Goal: Information Seeking & Learning: Check status

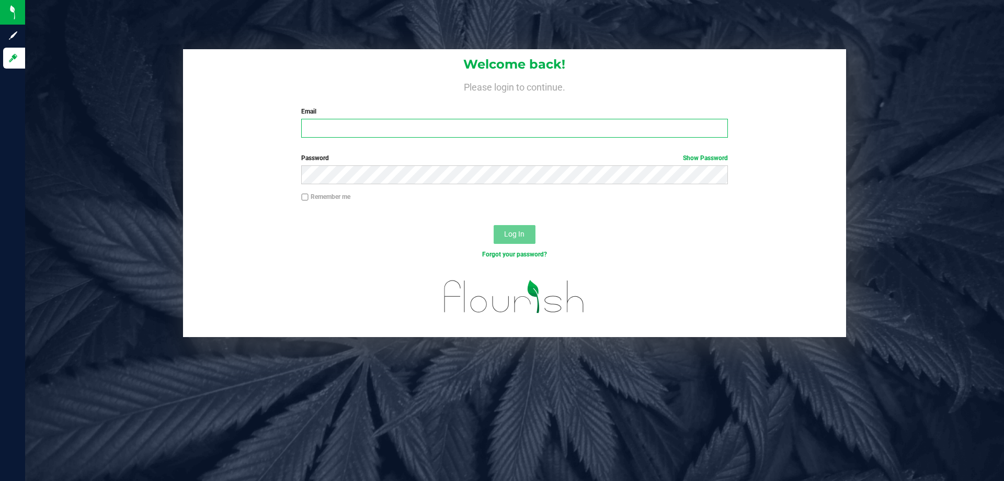
type input "[EMAIL_ADDRESS][DOMAIN_NAME]"
click at [514, 233] on span "Log In" at bounding box center [514, 234] width 20 height 8
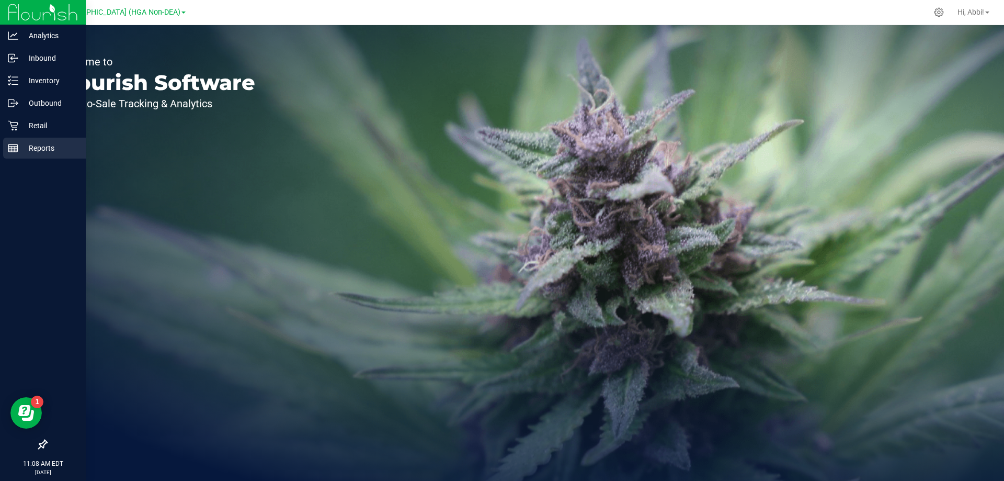
click at [10, 145] on icon at bounding box center [13, 148] width 10 height 10
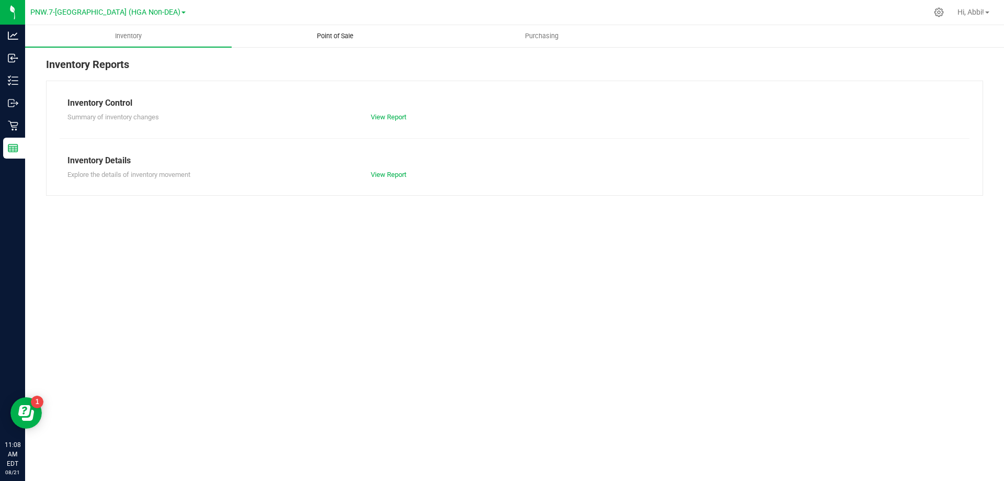
click at [352, 39] on span "Point of Sale" at bounding box center [335, 35] width 65 height 9
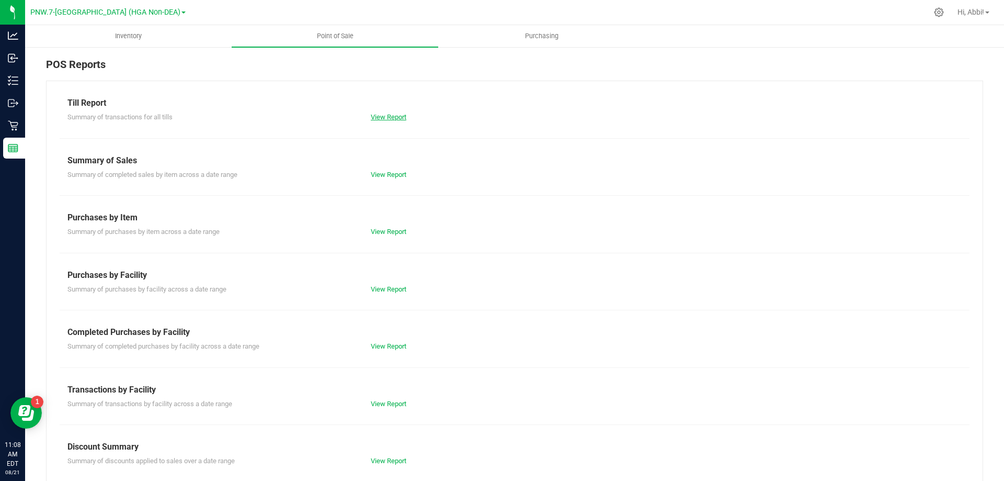
click at [388, 117] on link "View Report" at bounding box center [389, 117] width 36 height 8
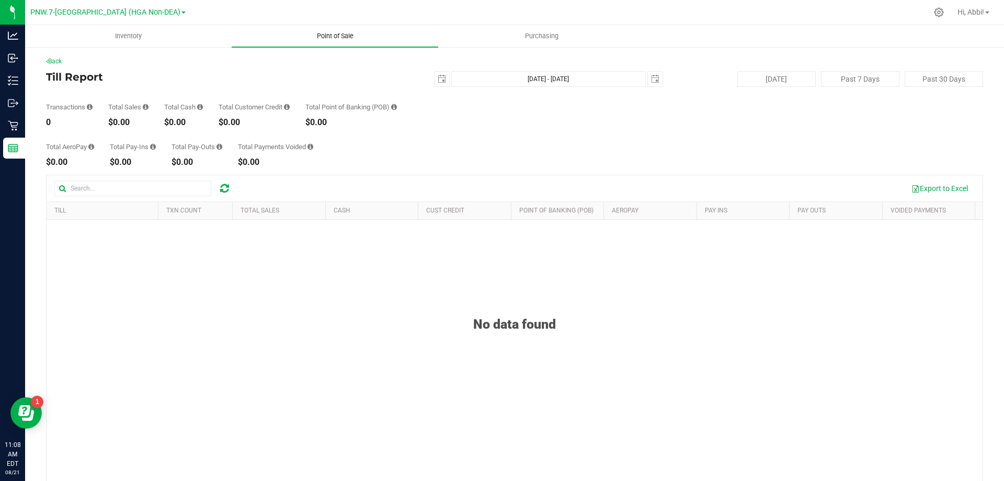
click at [332, 41] on uib-tab-heading "Point of Sale" at bounding box center [335, 36] width 207 height 22
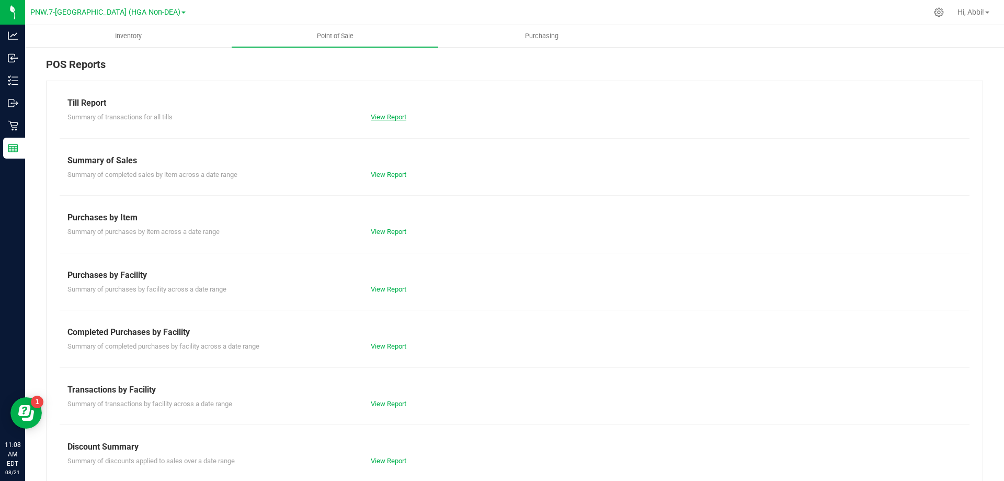
click at [399, 118] on link "View Report" at bounding box center [389, 117] width 36 height 8
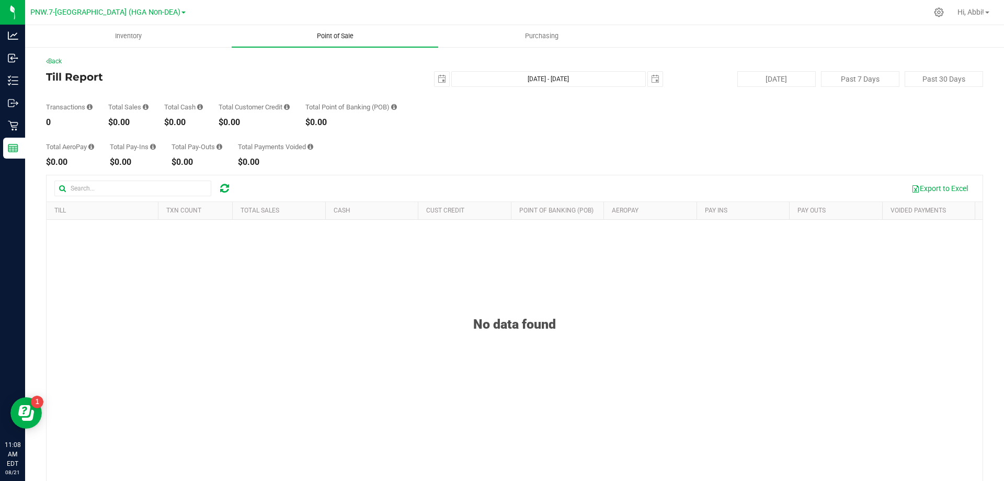
click at [352, 38] on span "Point of Sale" at bounding box center [335, 35] width 65 height 9
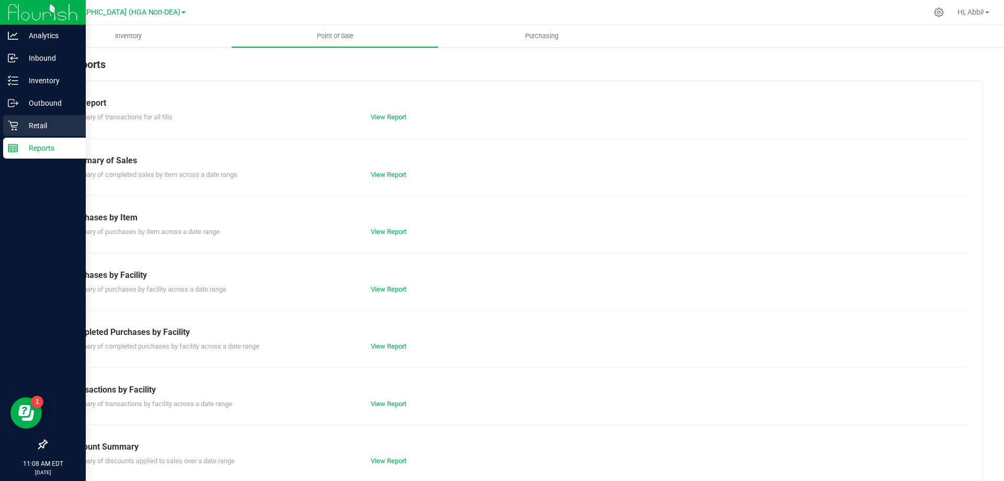
click at [13, 117] on div "Retail" at bounding box center [44, 125] width 83 height 21
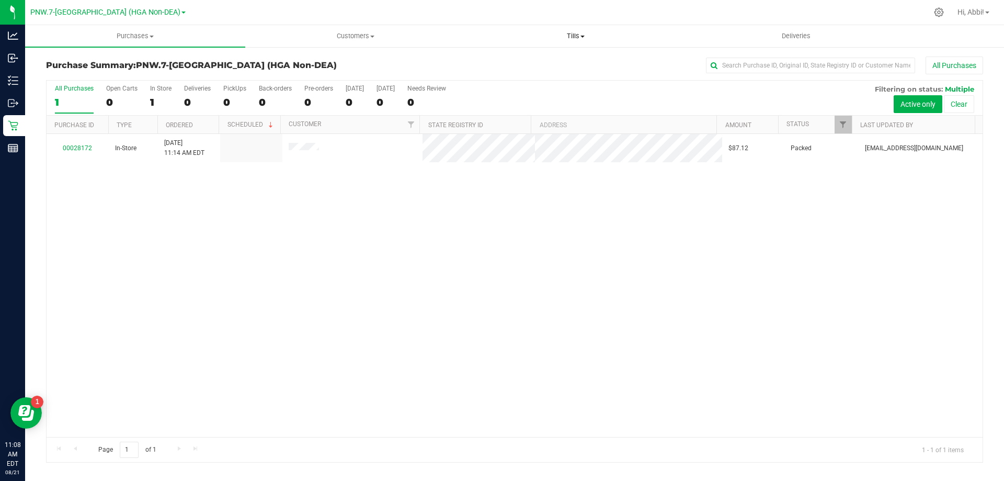
click at [569, 35] on span "Tills" at bounding box center [575, 35] width 219 height 9
click at [567, 63] on li "Manage tills" at bounding box center [576, 63] width 220 height 13
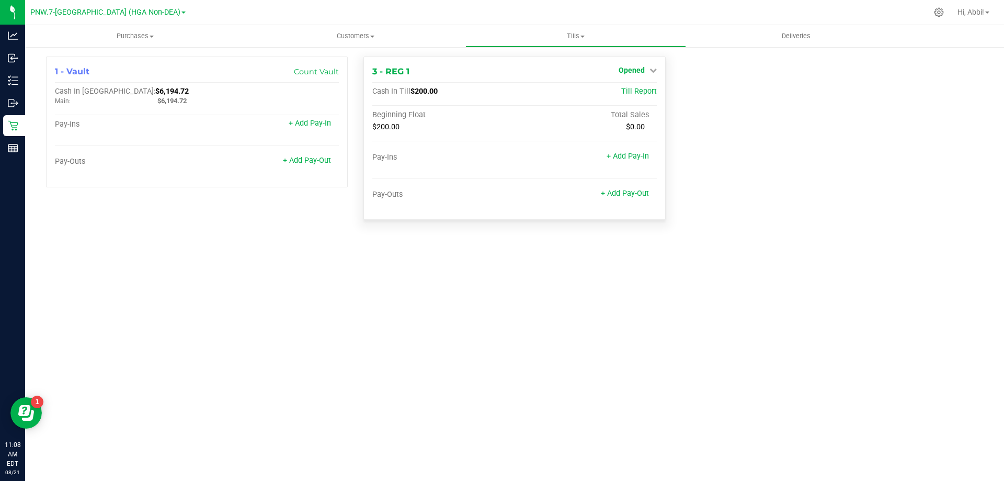
click at [635, 73] on span "Opened" at bounding box center [632, 70] width 26 height 8
click at [640, 93] on link "Close Till" at bounding box center [633, 92] width 28 height 8
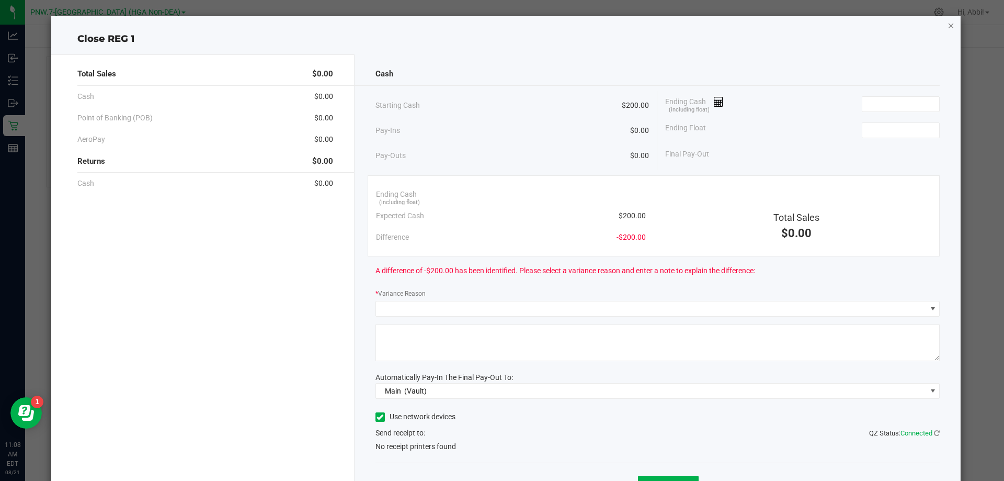
click at [948, 24] on icon "button" at bounding box center [951, 25] width 7 height 13
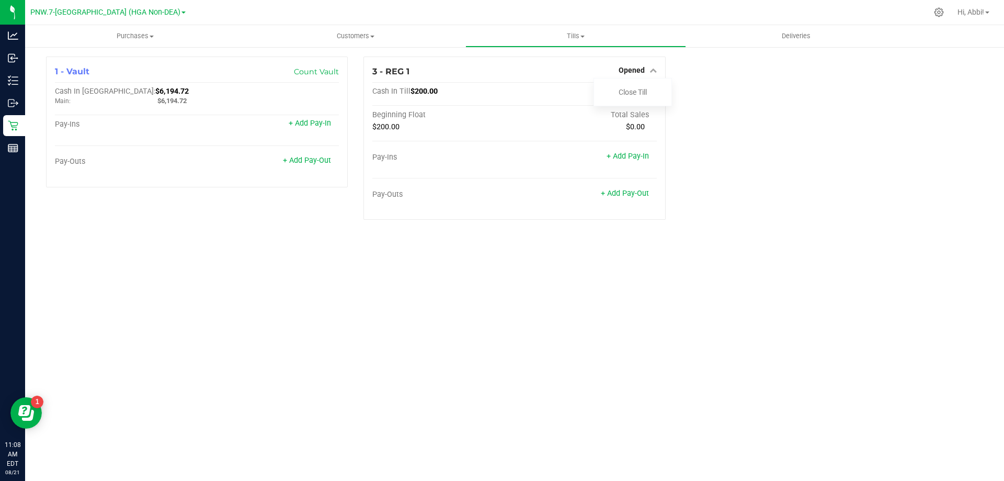
click at [733, 100] on div "1 - Vault Count Vault Cash In Vault: $6,194.72 Main: $6,194.72 Pay-Ins + Add Pa…" at bounding box center [514, 142] width 953 height 172
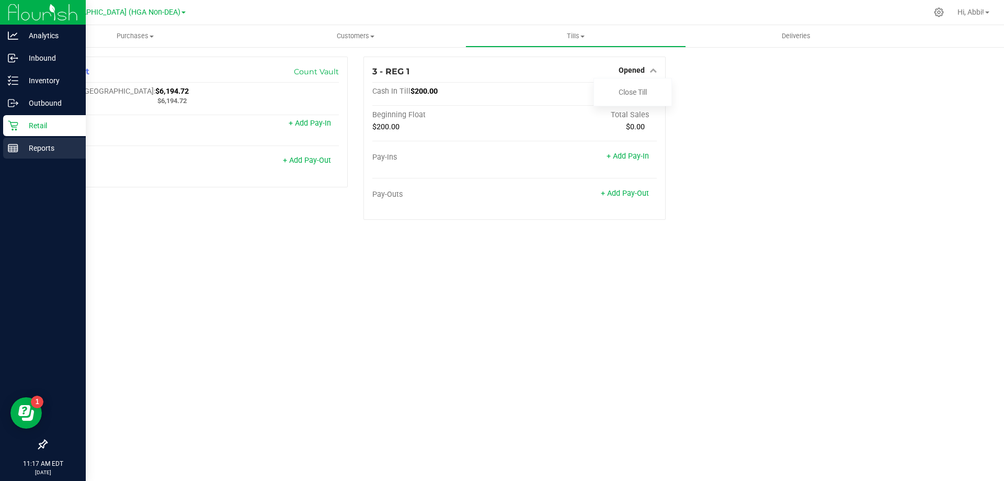
click at [17, 145] on rect at bounding box center [12, 147] width 9 height 7
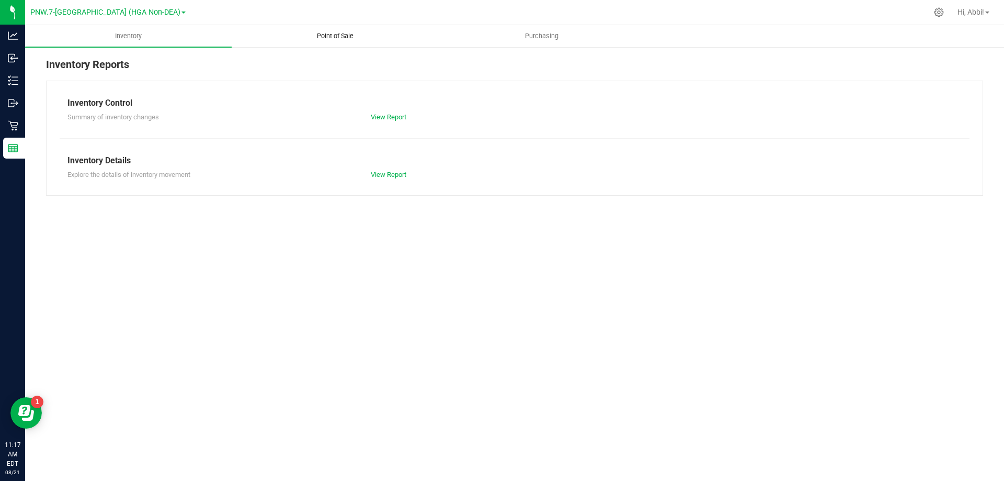
click at [345, 33] on span "Point of Sale" at bounding box center [335, 35] width 65 height 9
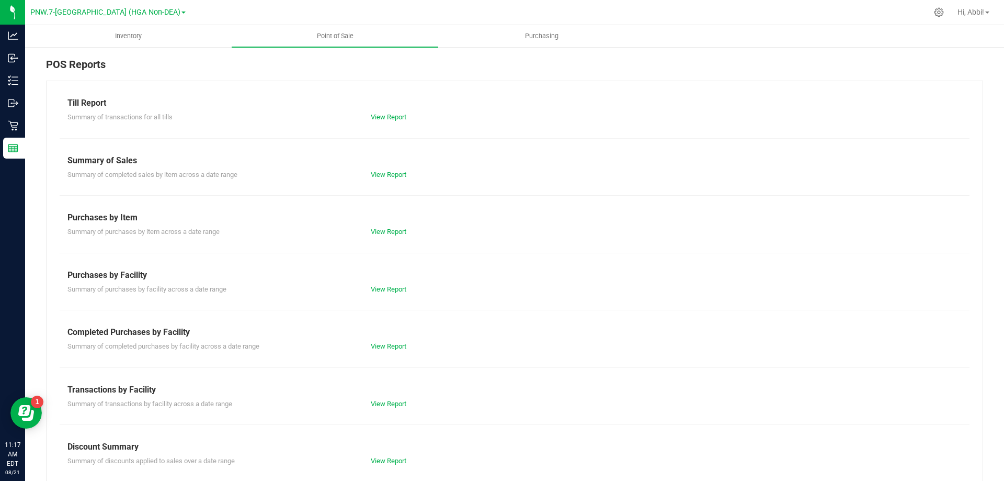
click at [99, 101] on div "Till Report" at bounding box center [514, 103] width 894 height 13
click at [377, 116] on link "View Report" at bounding box center [389, 117] width 36 height 8
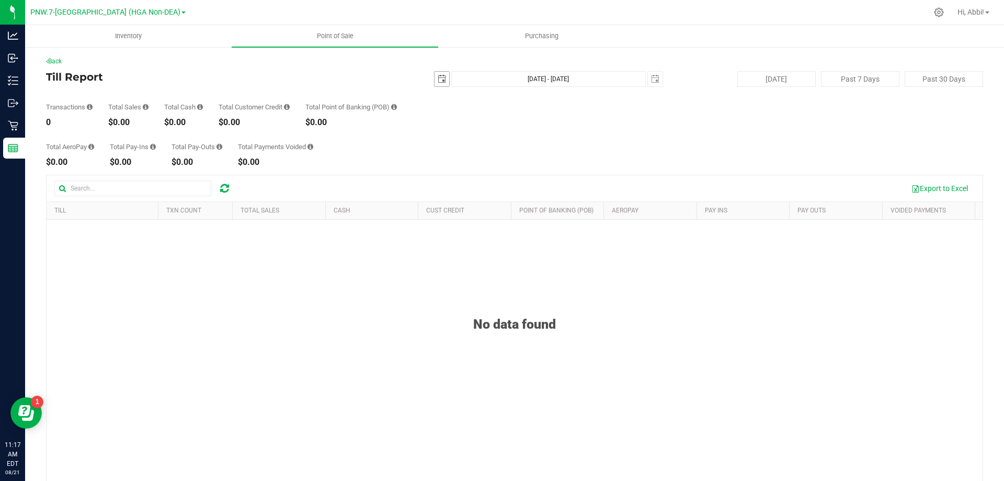
click at [441, 75] on span "select" at bounding box center [442, 79] width 15 height 15
drag, startPoint x: 502, startPoint y: 166, endPoint x: 503, endPoint y: 160, distance: 5.8
click at [503, 163] on link "14" at bounding box center [499, 169] width 15 height 16
type input "2025-08-14"
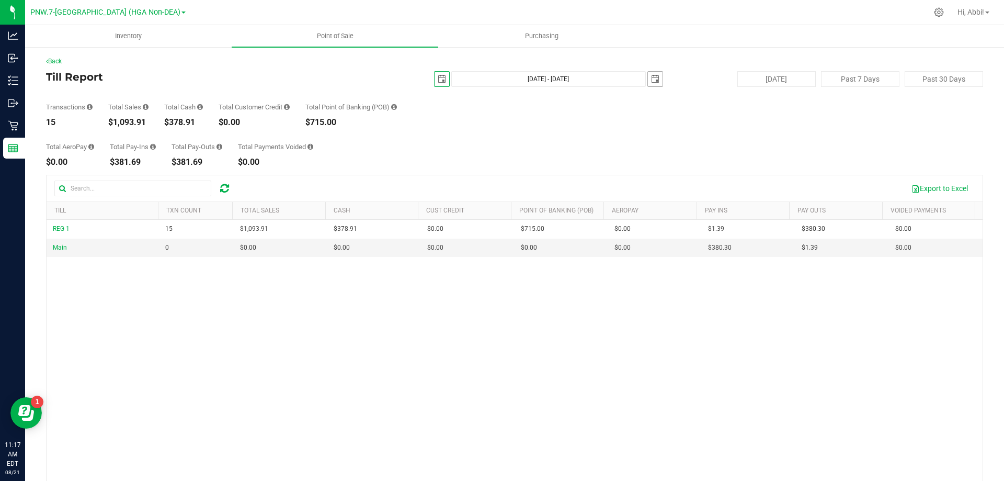
click at [654, 80] on span "select" at bounding box center [655, 79] width 8 height 8
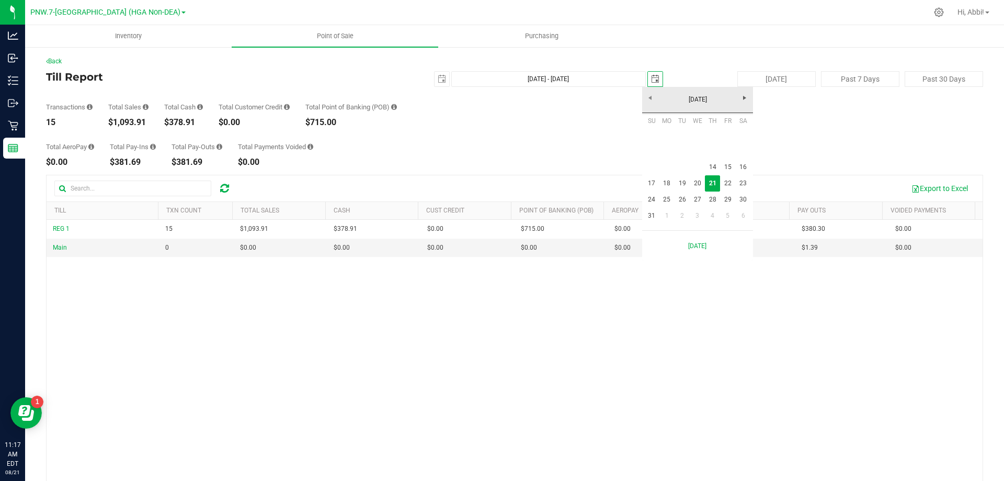
scroll to position [0, 26]
click at [712, 165] on link "14" at bounding box center [712, 167] width 15 height 16
type input "Aug 14, 2025 - Aug 14, 2025"
type input "2025-08-14"
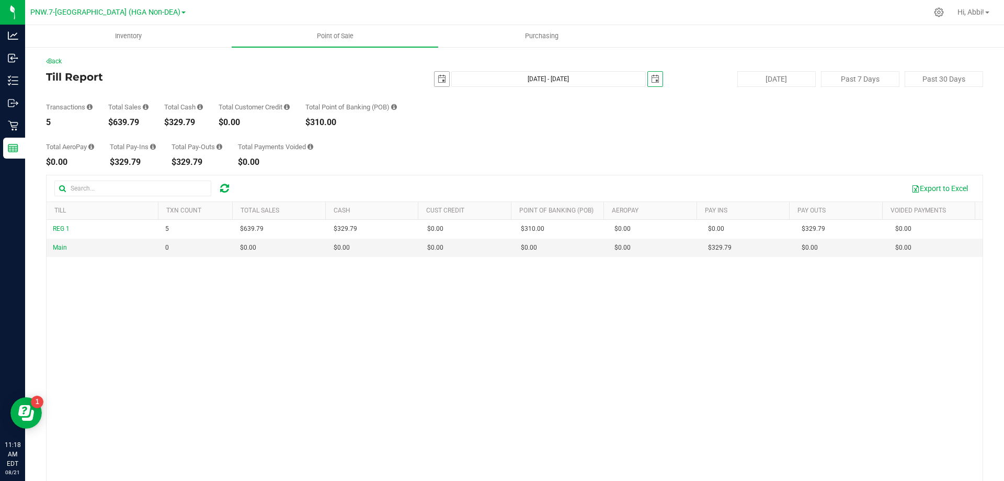
click at [438, 78] on span "select" at bounding box center [442, 79] width 8 height 8
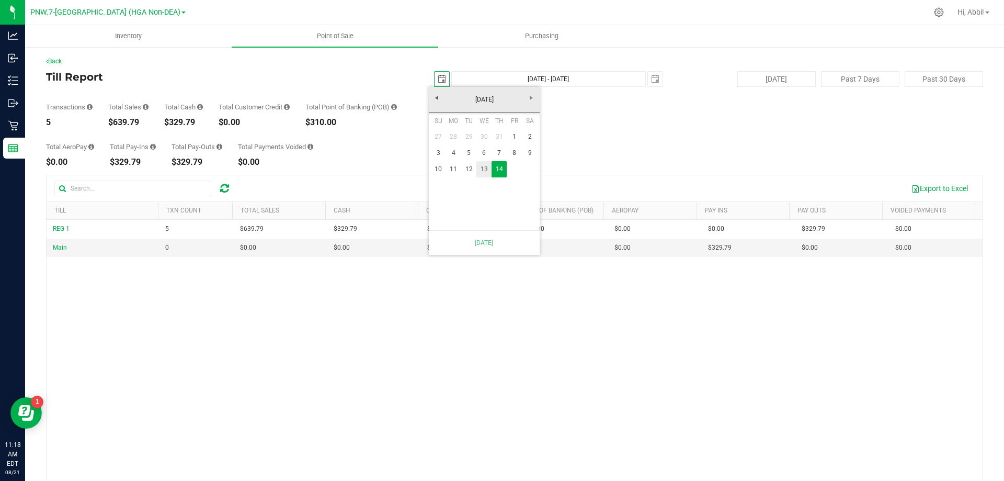
click at [485, 165] on link "13" at bounding box center [484, 169] width 15 height 16
type input "Aug 13, 2025 - Aug 14, 2025"
type input "2025-08-13"
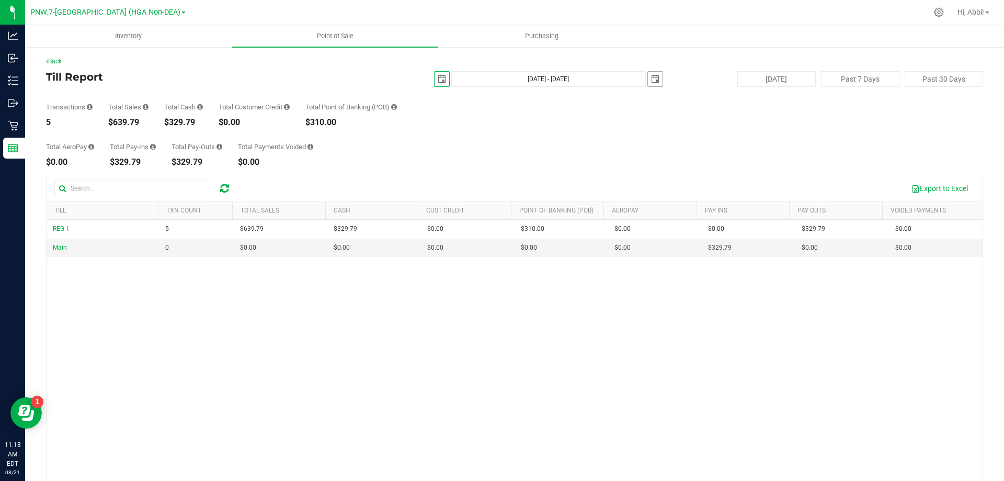
click at [651, 81] on span "select" at bounding box center [655, 79] width 8 height 8
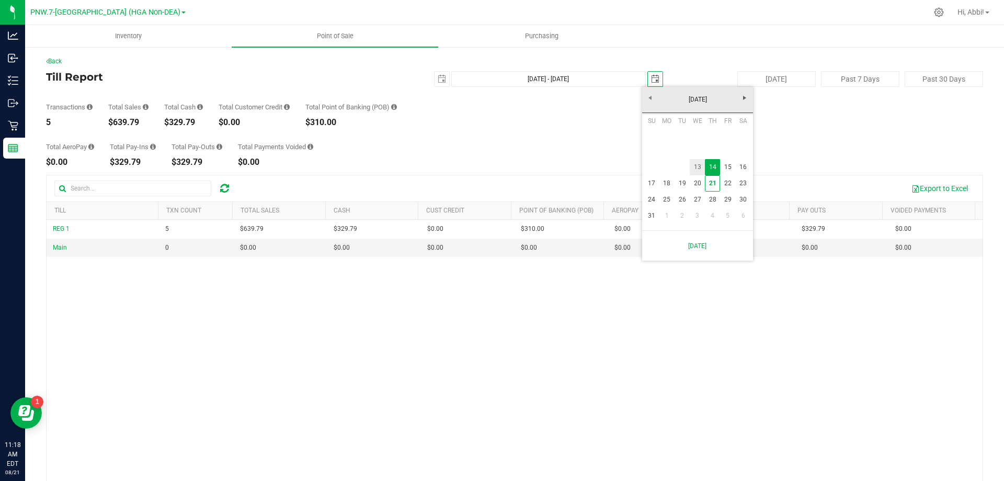
click at [698, 168] on link "13" at bounding box center [697, 167] width 15 height 16
type input "Aug 13, 2025 - Aug 13, 2025"
type input "2025-08-13"
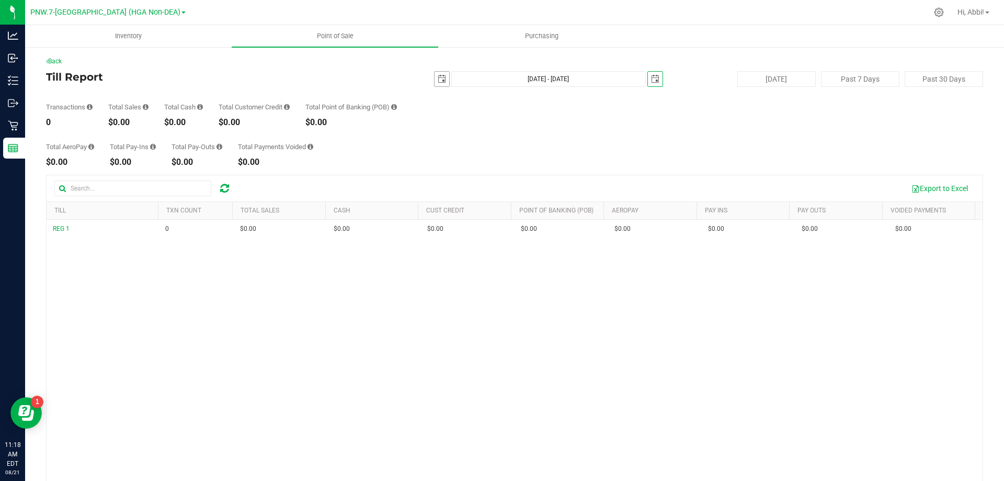
click at [438, 79] on span "select" at bounding box center [442, 79] width 8 height 8
click at [651, 78] on span "select" at bounding box center [655, 79] width 8 height 8
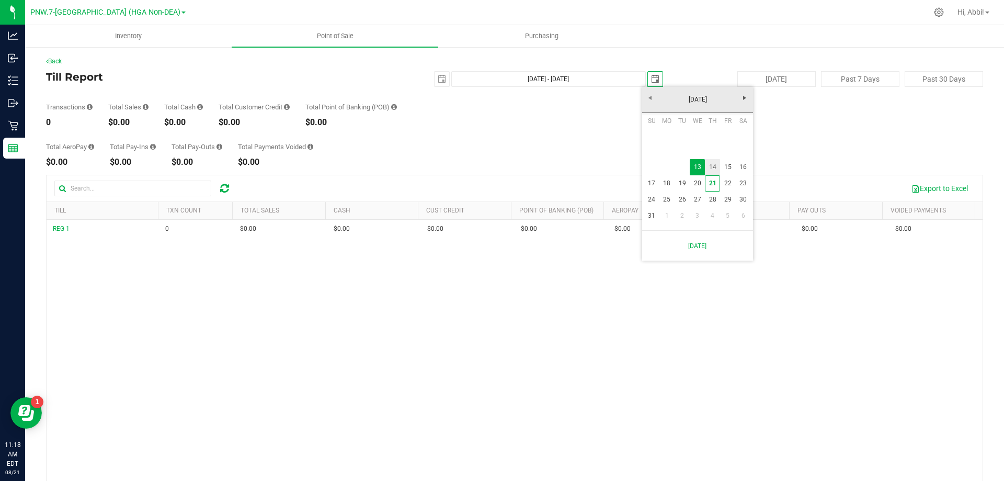
click at [715, 169] on link "14" at bounding box center [712, 167] width 15 height 16
type input "Aug 13, 2025 - Aug 14, 2025"
type input "2025-08-14"
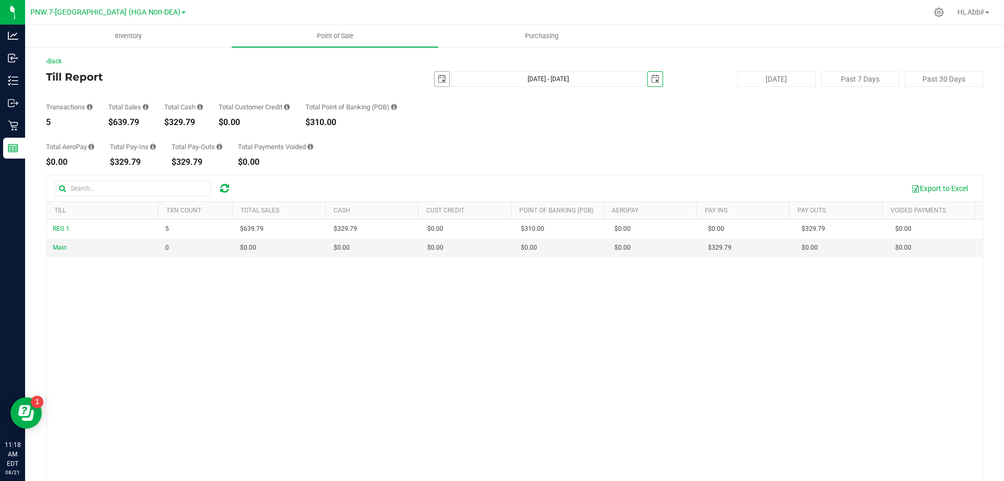
click at [438, 78] on span "select" at bounding box center [442, 79] width 8 height 8
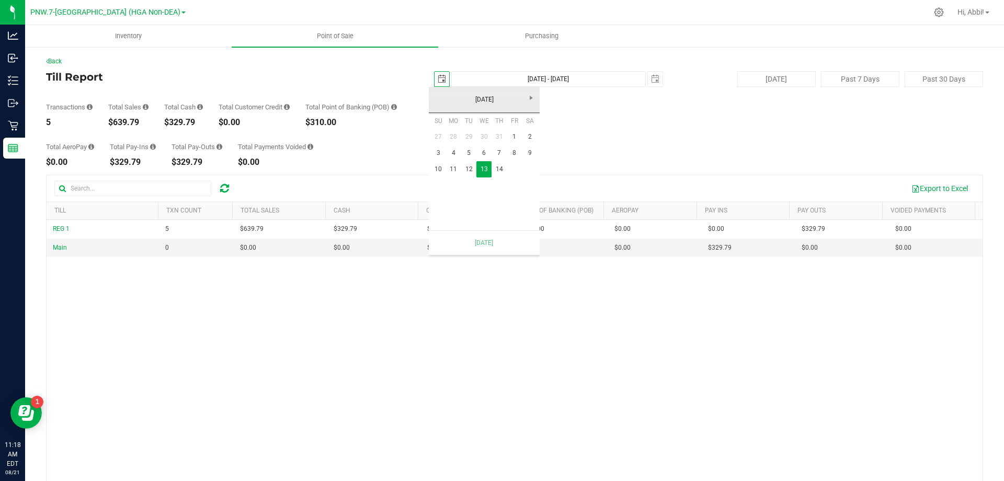
scroll to position [0, 26]
click at [500, 164] on link "14" at bounding box center [499, 169] width 15 height 16
type input "Aug 14, 2025 - Aug 14, 2025"
type input "2025-08-14"
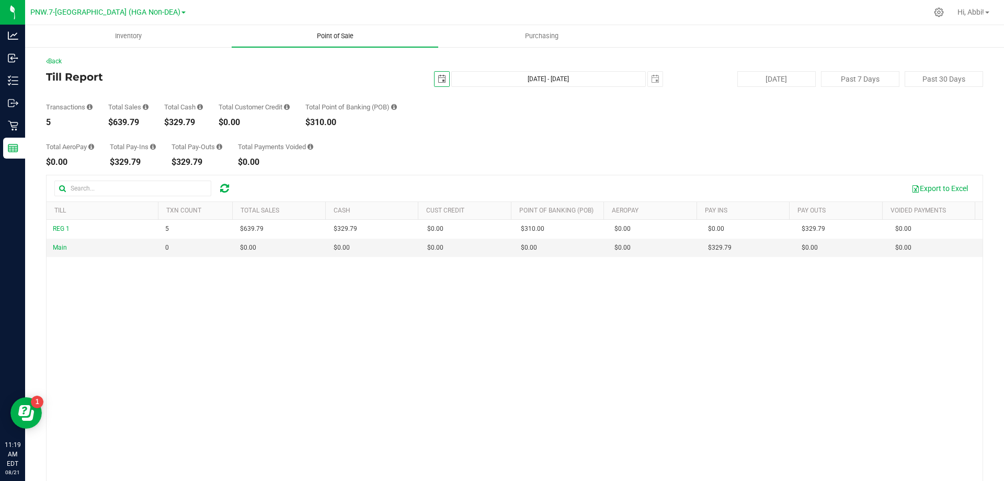
click at [336, 36] on span "Point of Sale" at bounding box center [335, 35] width 65 height 9
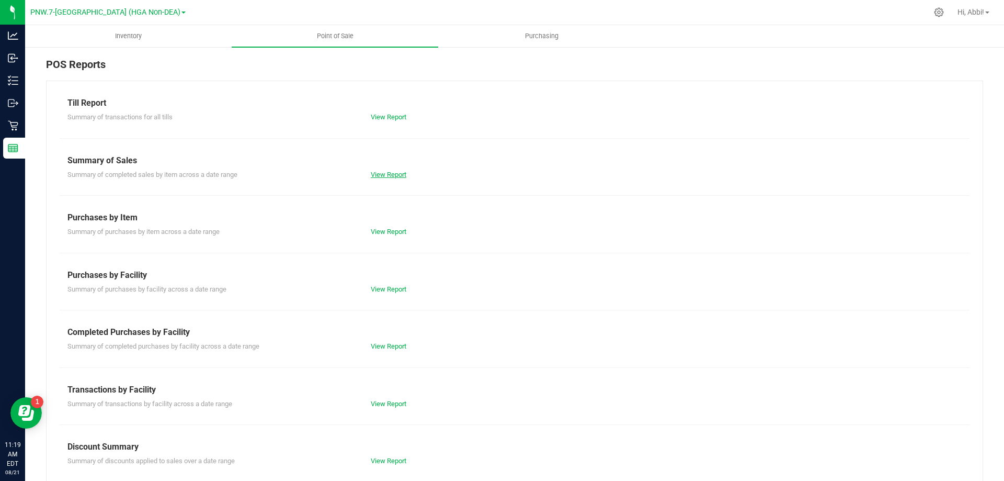
click at [380, 176] on link "View Report" at bounding box center [389, 175] width 36 height 8
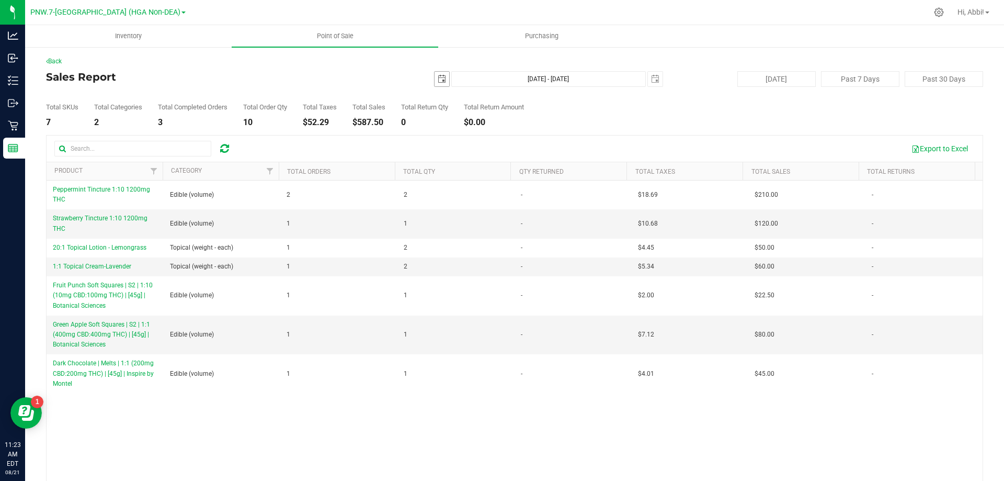
click at [437, 83] on span "select" at bounding box center [442, 79] width 15 height 15
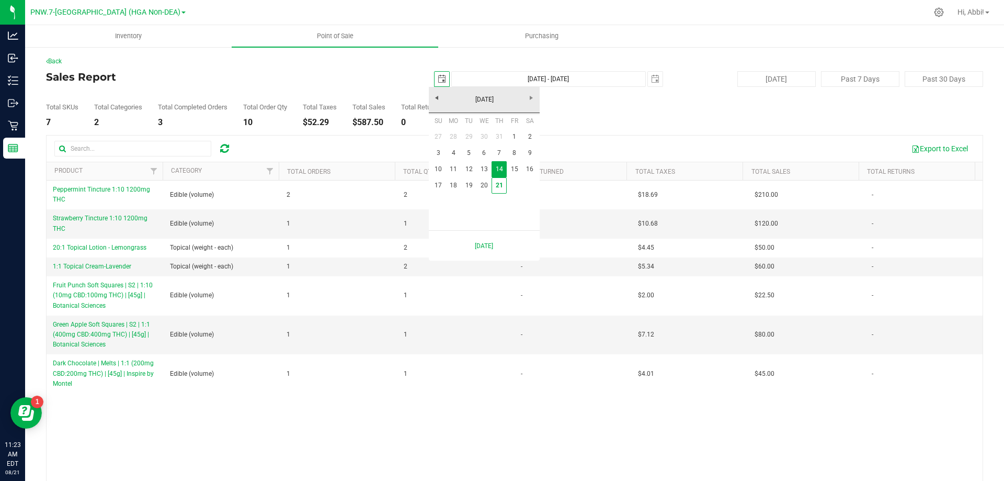
scroll to position [0, 26]
click at [489, 168] on link "13" at bounding box center [484, 169] width 15 height 16
type input "2025-08-13"
type input "Aug 13, 2025 - Aug 14, 2025"
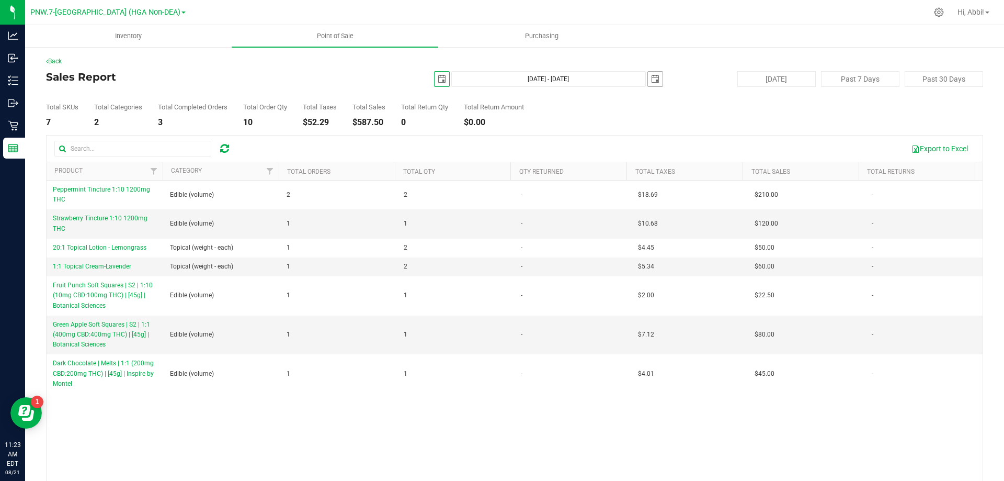
click at [651, 79] on span "select" at bounding box center [655, 79] width 8 height 8
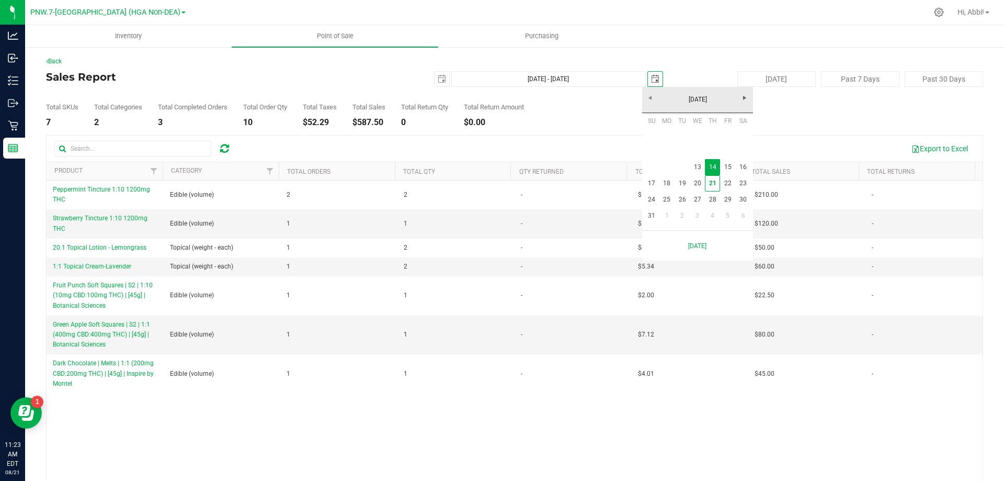
scroll to position [0, 26]
click at [707, 165] on link "14" at bounding box center [712, 167] width 15 height 16
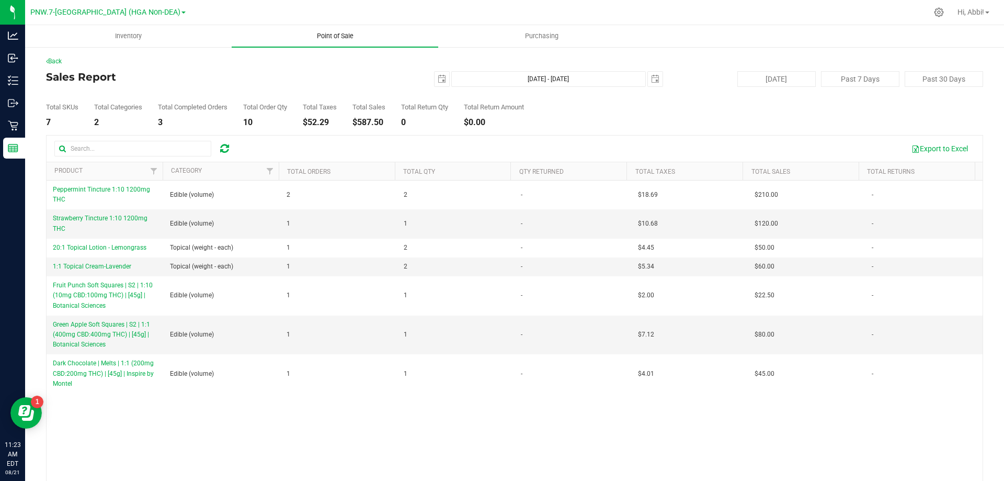
drag, startPoint x: 341, startPoint y: 19, endPoint x: 343, endPoint y: 25, distance: 6.0
click at [341, 21] on div at bounding box center [559, 12] width 738 height 20
click at [339, 41] on uib-tab-heading "Point of Sale" at bounding box center [335, 36] width 207 height 22
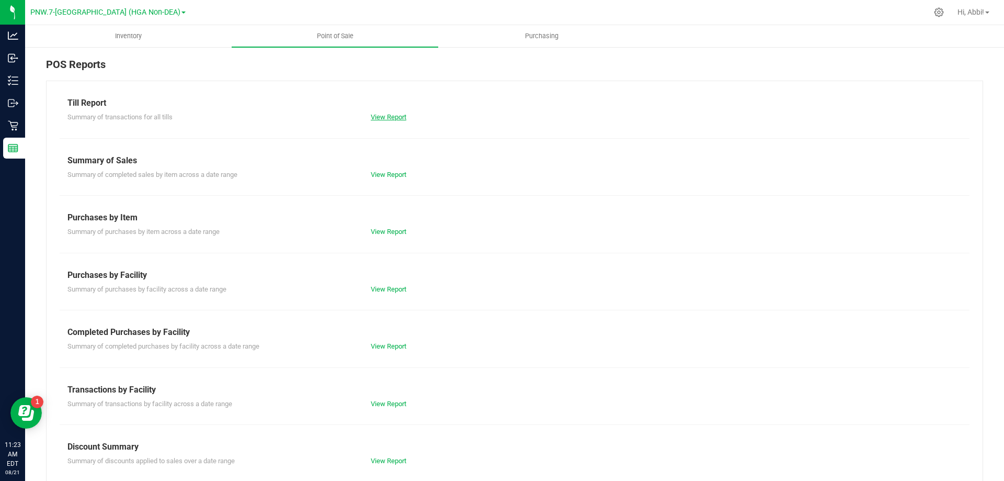
click at [393, 117] on link "View Report" at bounding box center [389, 117] width 36 height 8
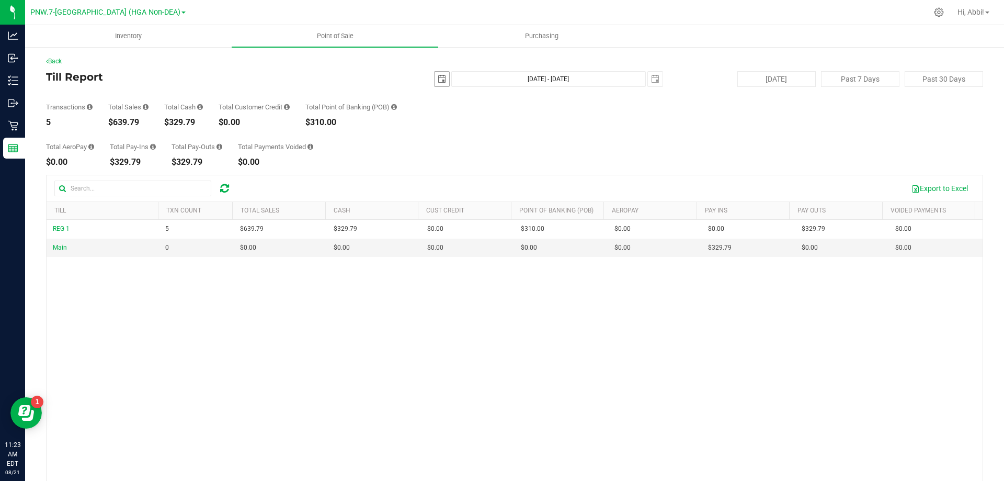
click at [435, 76] on span "select" at bounding box center [442, 79] width 15 height 15
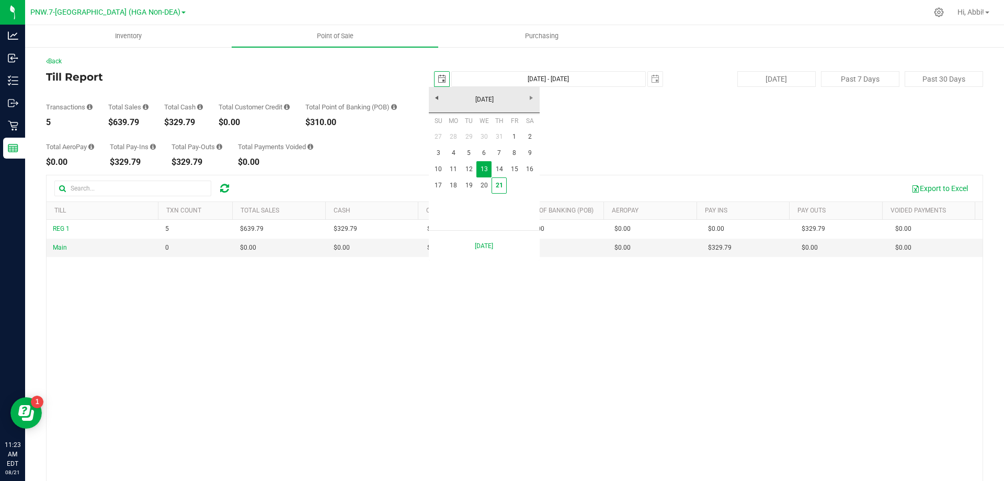
scroll to position [0, 26]
click at [495, 167] on link "14" at bounding box center [499, 169] width 15 height 16
type input "2025-08-14"
type input "Aug 14, 2025 - Aug 14, 2025"
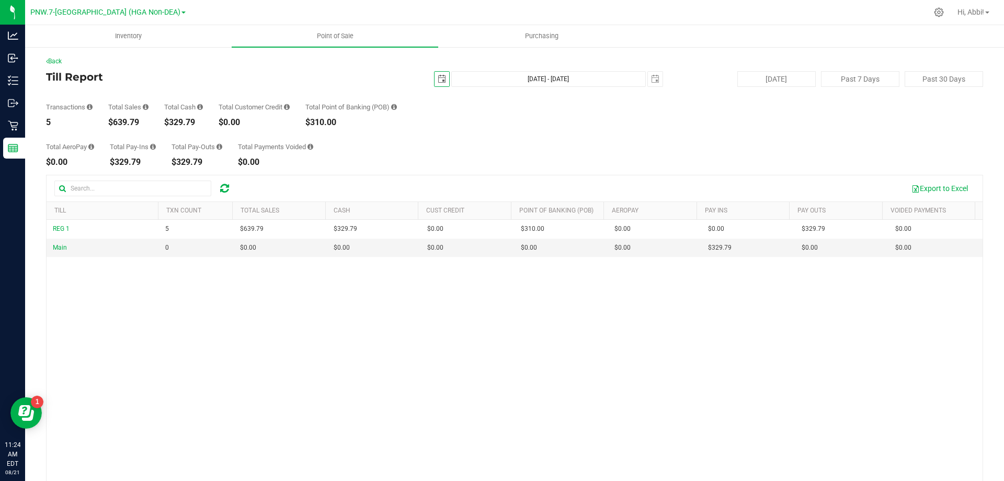
click at [438, 79] on span "select" at bounding box center [442, 79] width 8 height 8
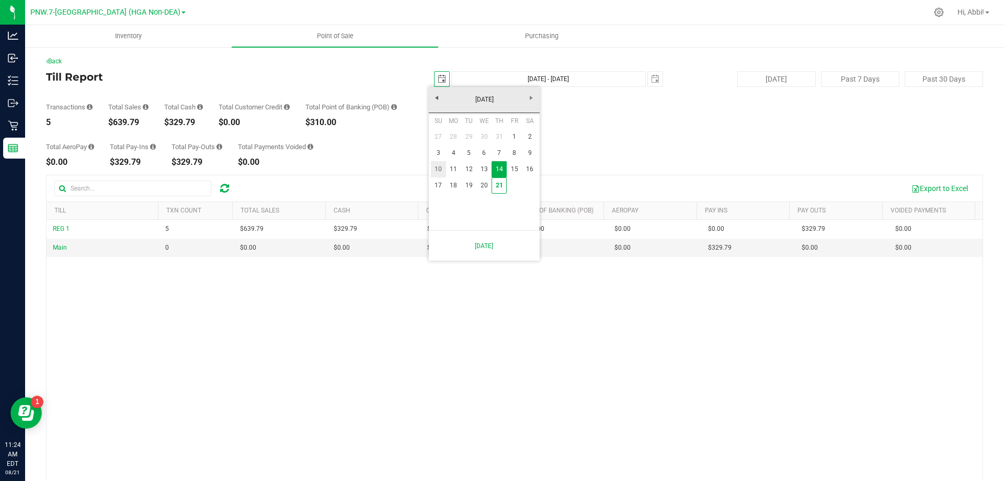
click at [443, 173] on link "10" at bounding box center [438, 169] width 15 height 16
type input "2025-08-10"
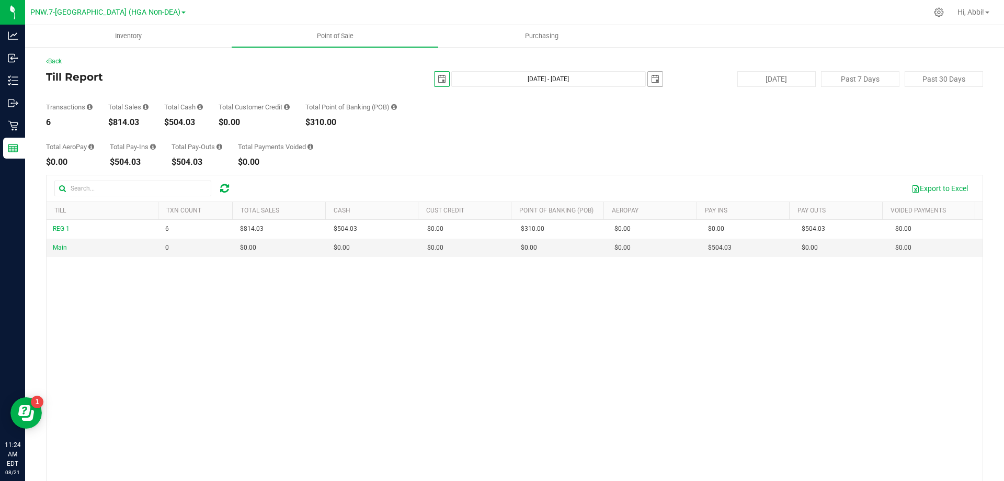
click at [657, 73] on span "select" at bounding box center [655, 79] width 15 height 15
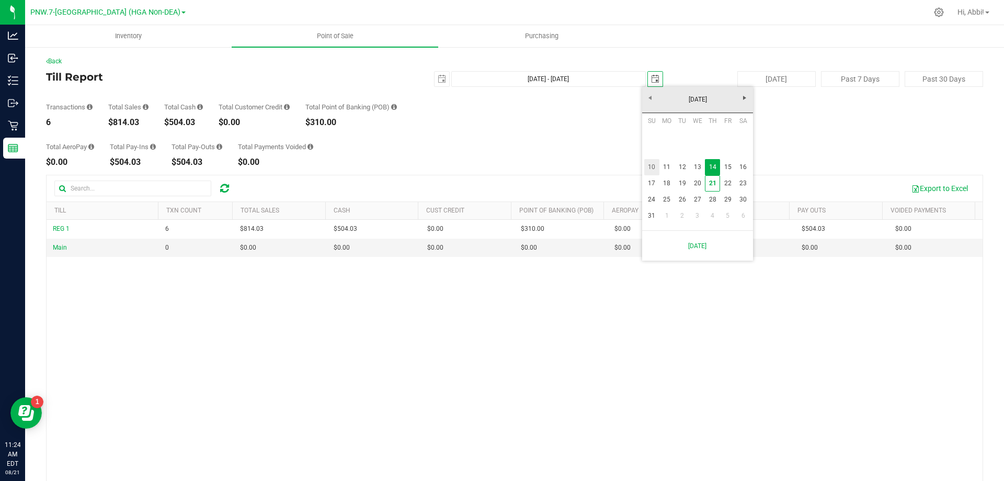
click at [652, 167] on link "10" at bounding box center [651, 167] width 15 height 16
type input "Aug 10, 2025 - Aug 10, 2025"
type input "2025-08-10"
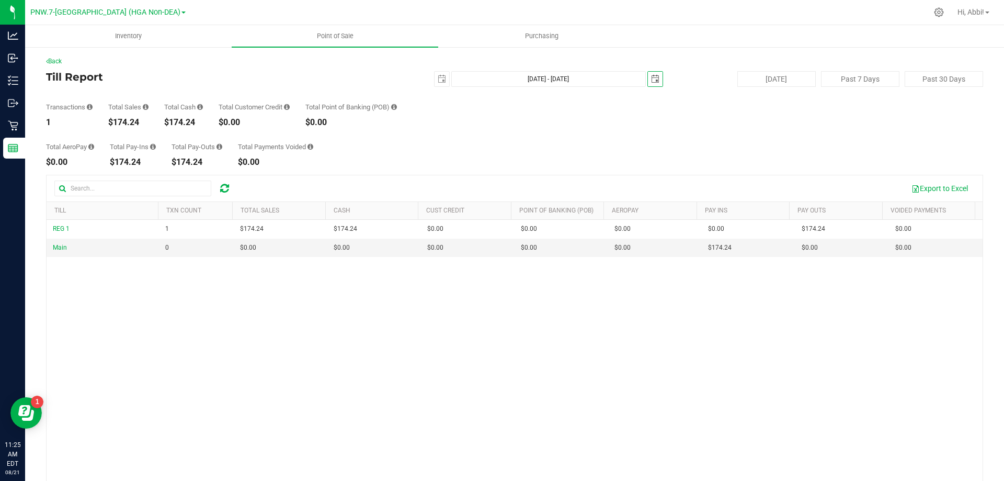
click at [652, 77] on span "select" at bounding box center [655, 79] width 8 height 8
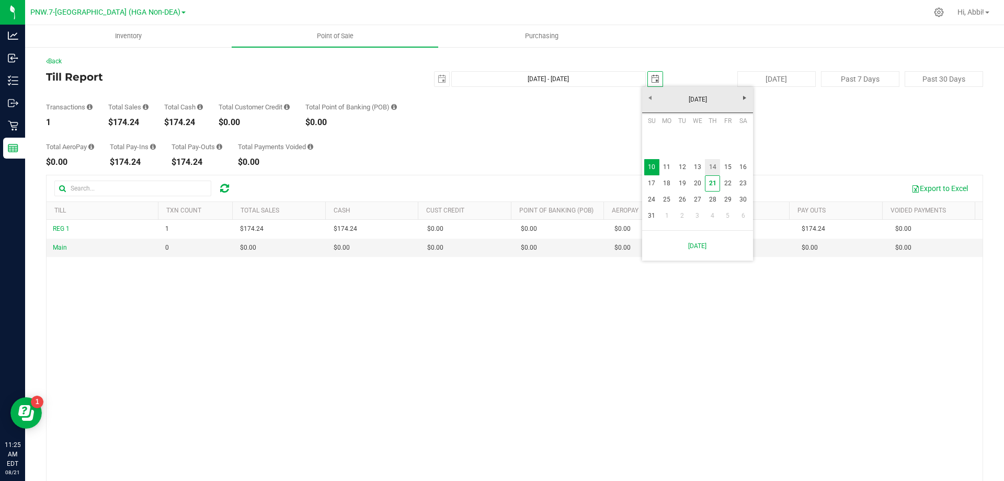
click at [713, 170] on link "14" at bounding box center [712, 167] width 15 height 16
type input "Aug 10, 2025 - Aug 14, 2025"
type input "2025-08-14"
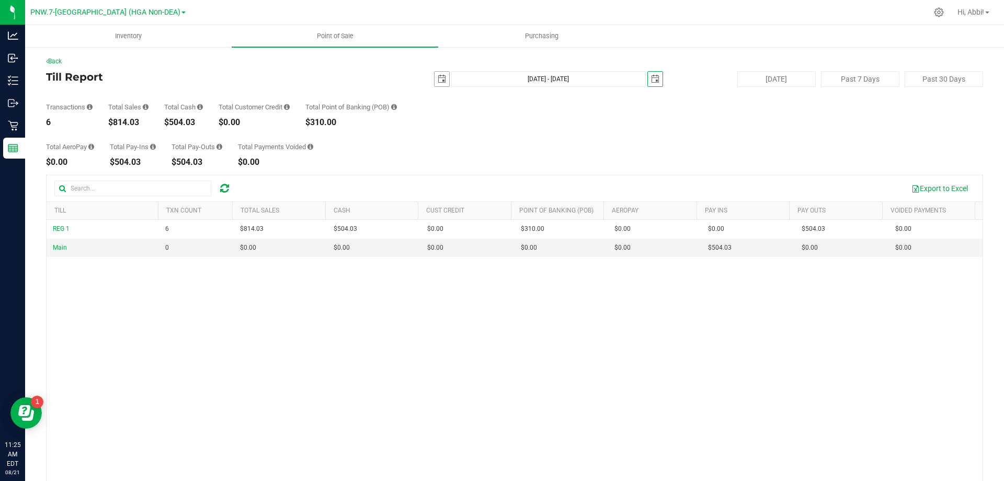
click at [438, 79] on span "select" at bounding box center [442, 79] width 8 height 8
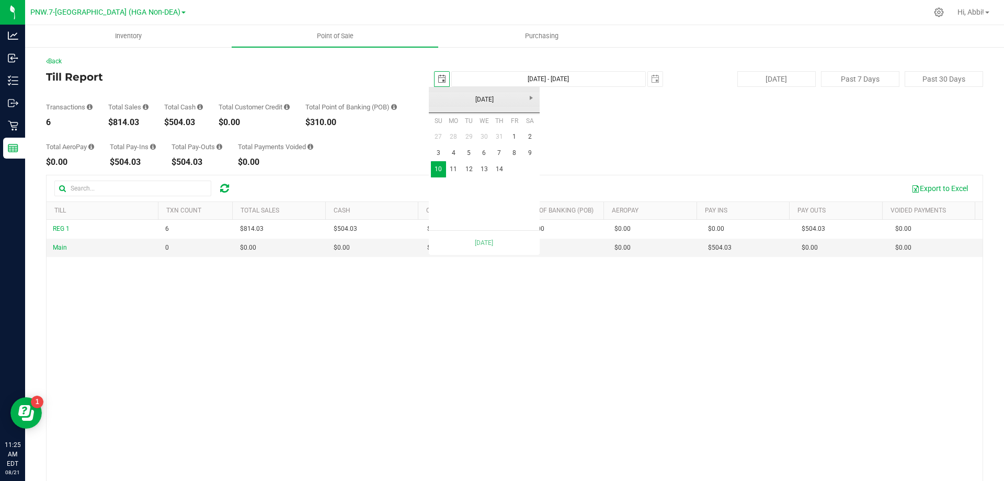
scroll to position [0, 26]
click at [499, 168] on link "14" at bounding box center [499, 169] width 15 height 16
type input "Aug 14, 2025 - Aug 14, 2025"
type input "2025-08-14"
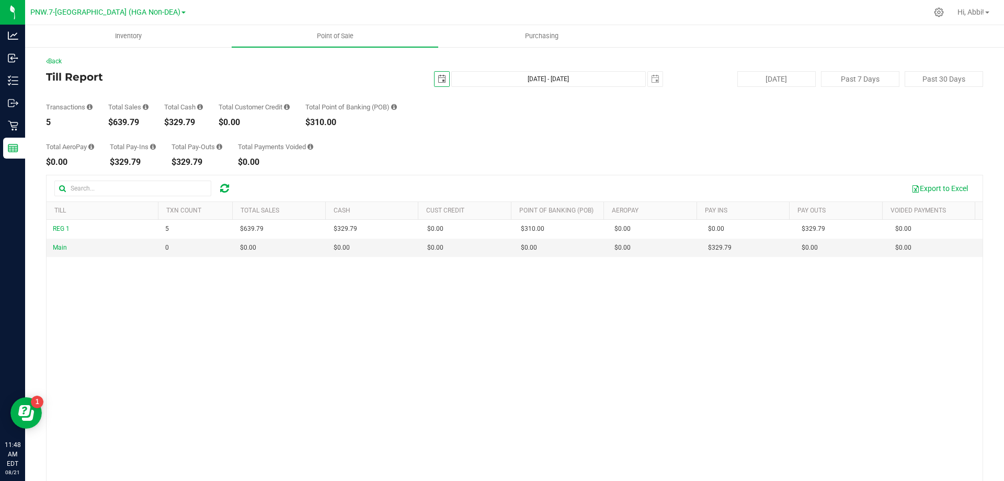
scroll to position [0, 0]
